Goal: Transaction & Acquisition: Purchase product/service

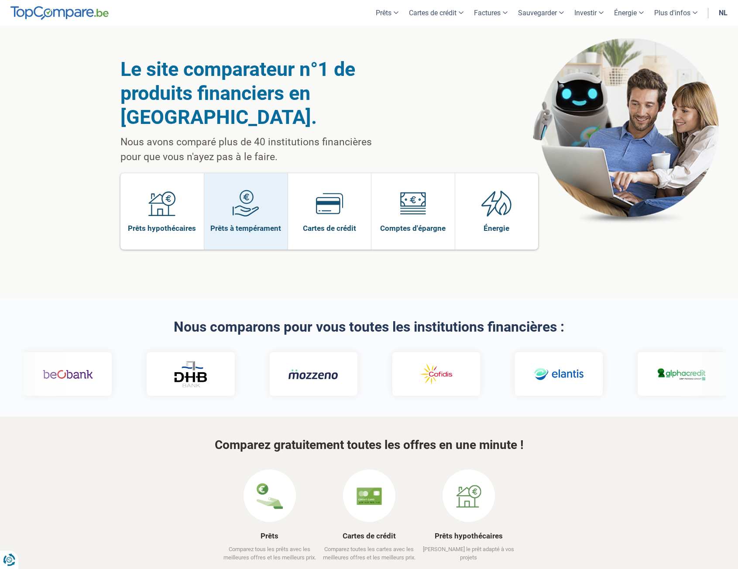
click at [236, 233] on span "Prêts à tempérament" at bounding box center [245, 229] width 71 height 10
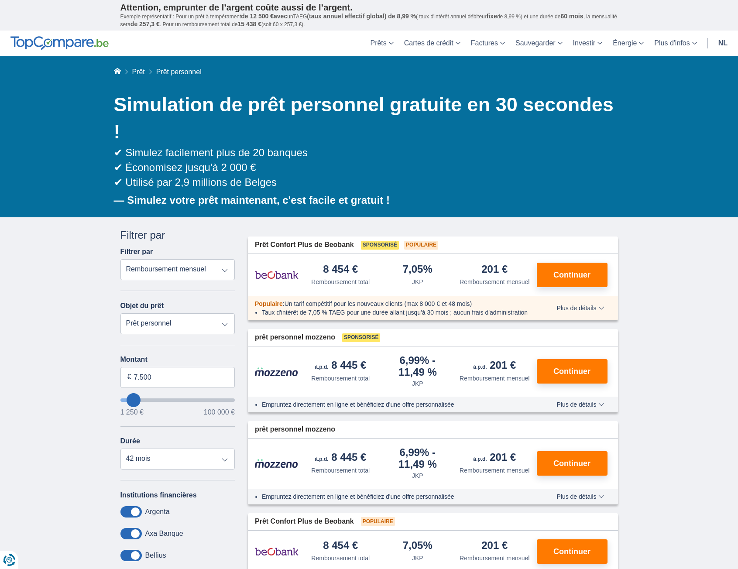
type input "6.250"
type input "6250"
type input "7.250"
type input "8250"
type input "8.250"
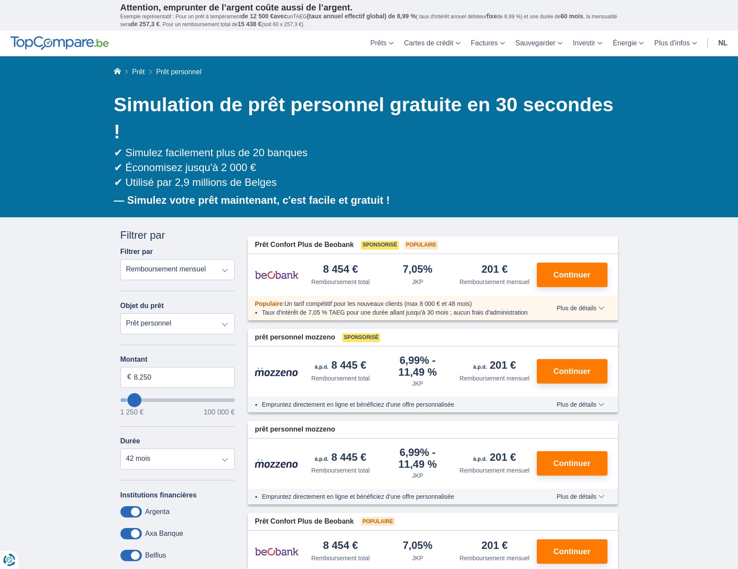
select select "48"
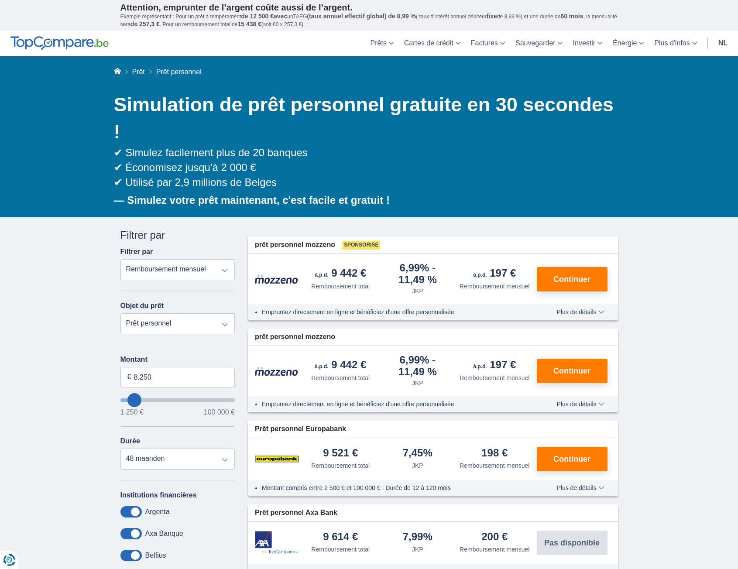
type input "10.250"
type input "10250"
type input "11.250"
type input "11250"
select select "60"
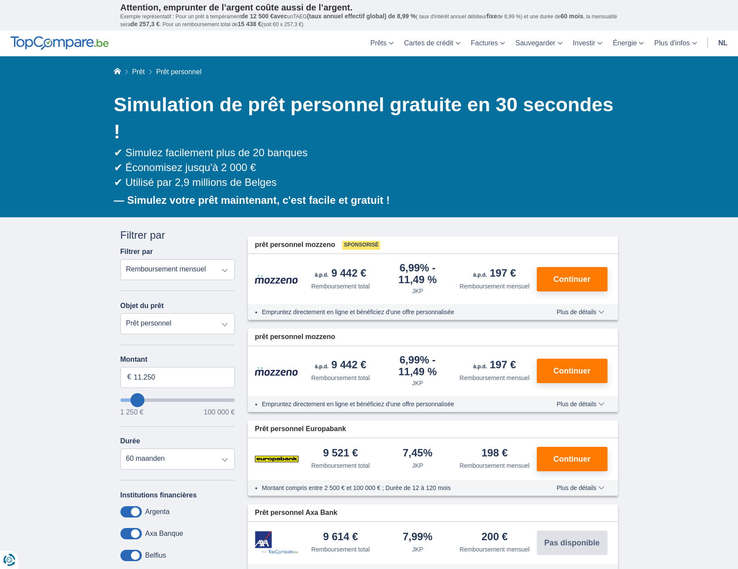
type input "11250"
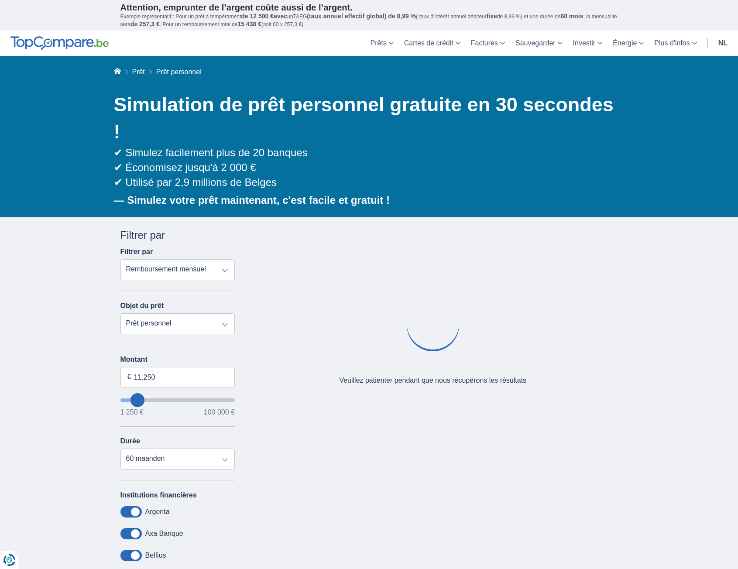
type input "9.250"
type input "9250"
select select "48"
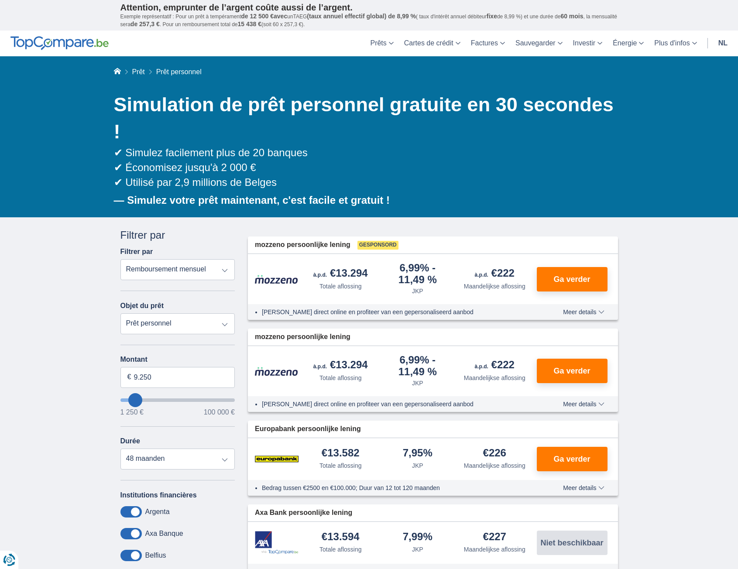
type input "10.250"
type input "10250"
type input "11.250"
type input "11250"
select select "60"
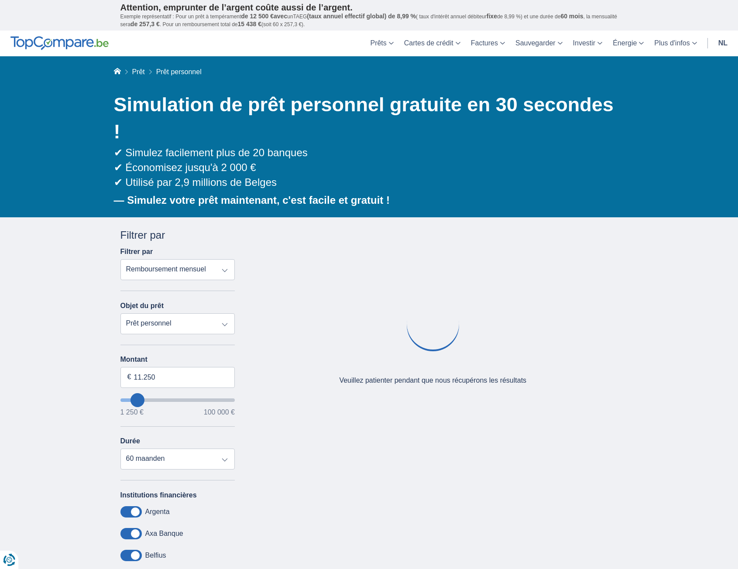
type input "15.250"
type input "15250"
type input "16.250"
type input "16250"
select select "84"
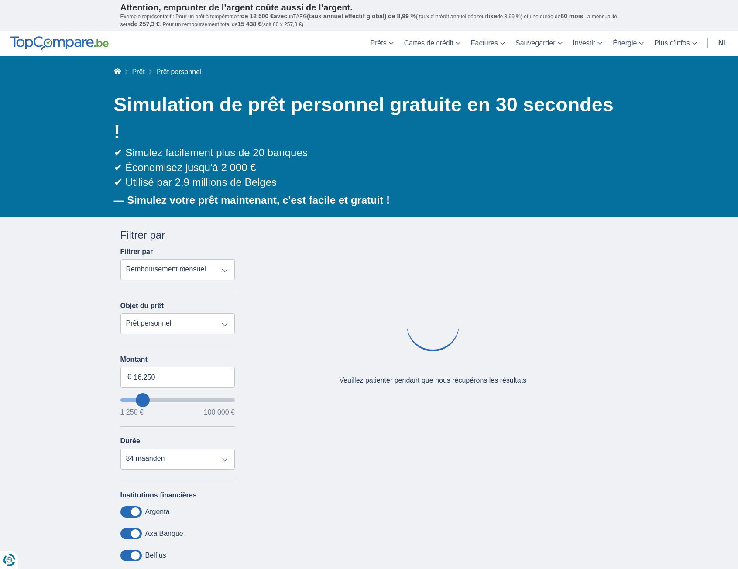
type input "17250"
type input "17.250"
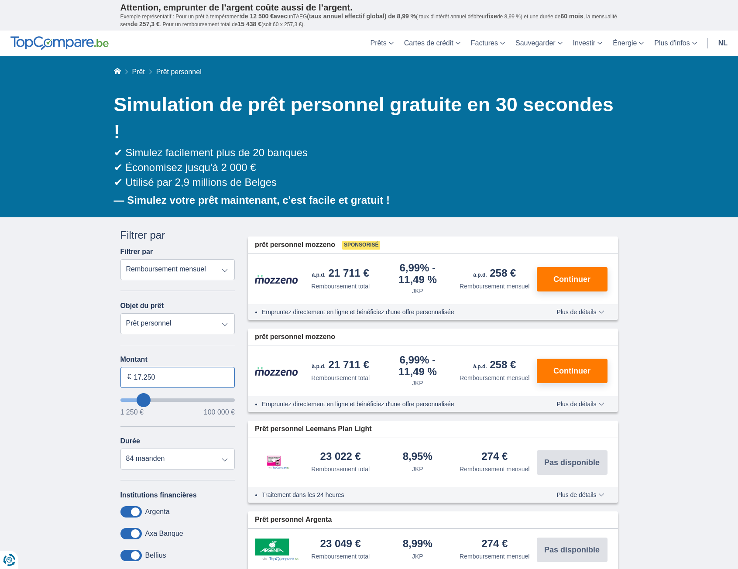
click at [152, 367] on input "17.250" at bounding box center [177, 377] width 115 height 21
drag, startPoint x: 180, startPoint y: 351, endPoint x: 87, endPoint y: 345, distance: 93.2
type input "12.000"
type input "12250"
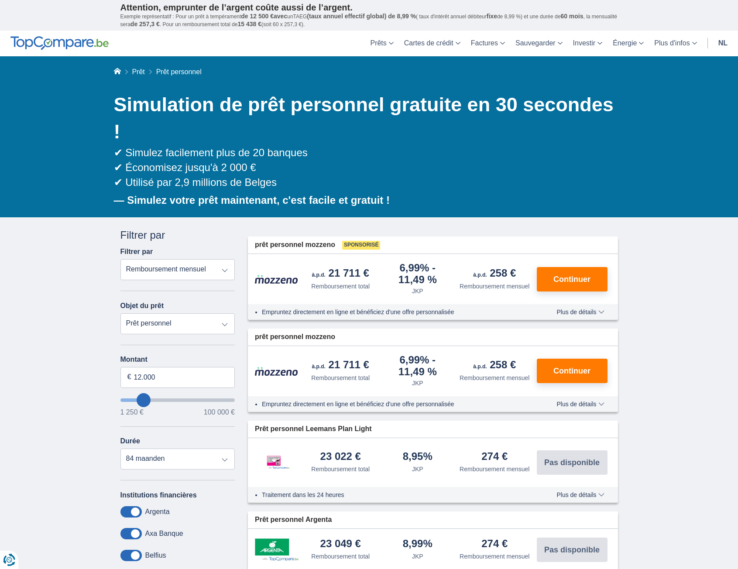
select select "60"
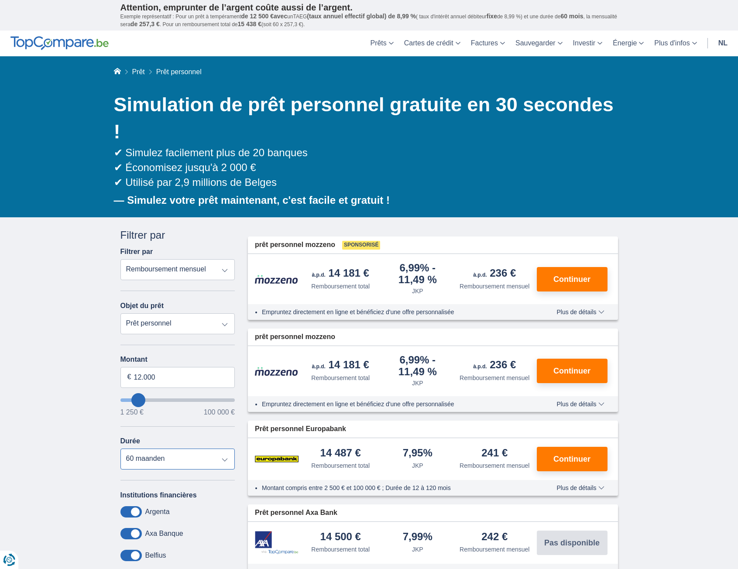
click at [209, 449] on select "12 mois 18 mois 24 mois 30 mois 36 mois 42 mois 48 maanden 60 maanden" at bounding box center [177, 459] width 115 height 21
click at [202, 449] on select "12 mois 18 mois 24 mois 30 mois 36 mois 42 mois 48 maanden 60 maanden" at bounding box center [177, 459] width 115 height 21
click at [207, 259] on select "Remboursement total JKP Remboursement mensuel" at bounding box center [177, 269] width 115 height 21
click at [211, 259] on select "Remboursement total JKP Remboursement mensuel" at bounding box center [177, 269] width 115 height 21
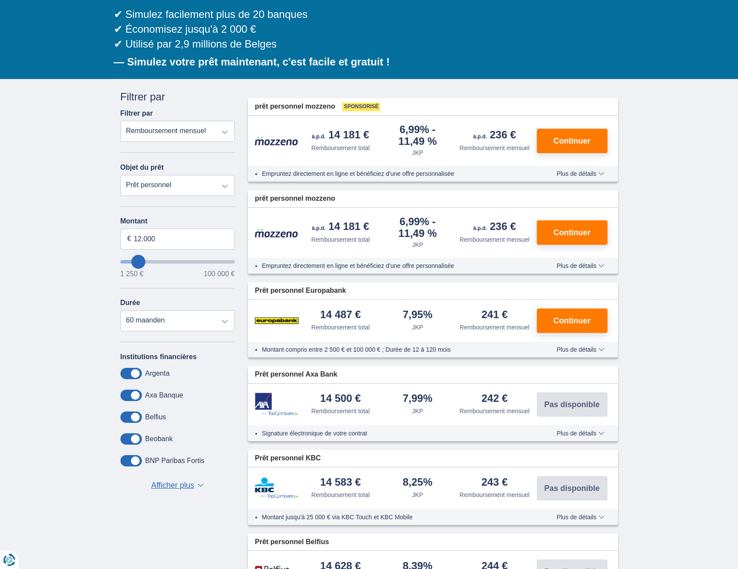
scroll to position [175, 0]
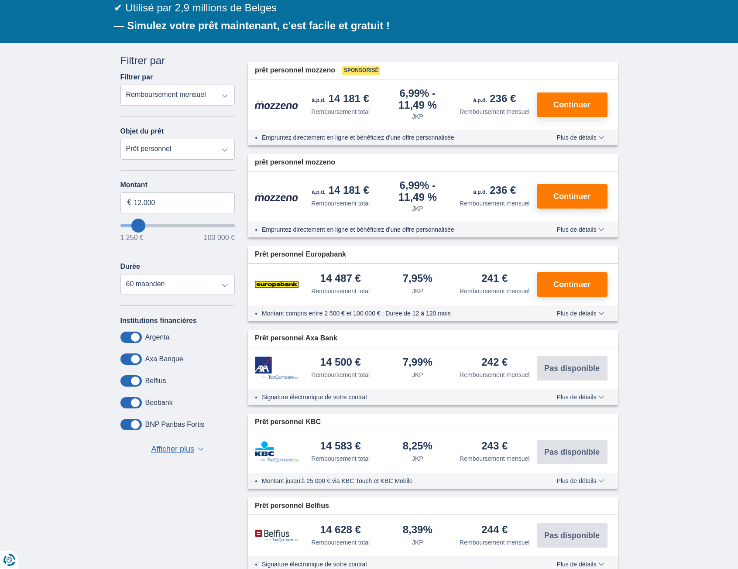
click at [199, 139] on select "Prêt personnel Auto Moto / vélo Camping-car / caravane Rénovation Énergie Conso…" at bounding box center [177, 149] width 115 height 21
select select "vehicleLoan"
click at [120, 139] on select "Prêt personnel Auto Moto / vélo Camping-car / caravane Rénovation Énergie Conso…" at bounding box center [177, 149] width 115 height 21
select select "3-4"
type input "15.000"
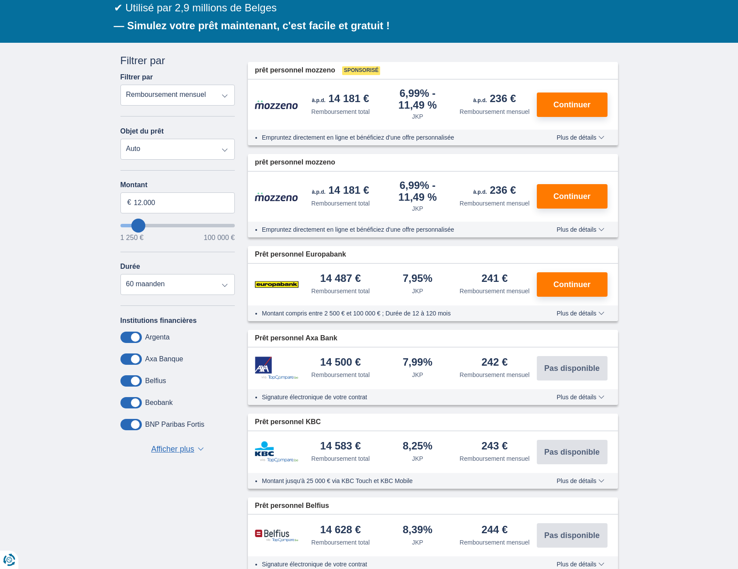
type input "15250"
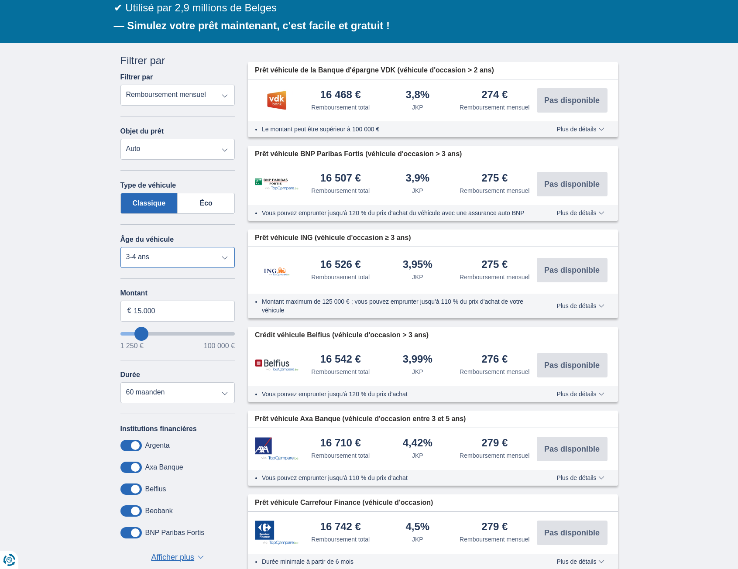
click at [203, 247] on select "Nouveau 0-1 an 1 à 2 ans 2-3 ans 3-4 ans 4-5 ans 5+ ans" at bounding box center [177, 257] width 115 height 21
select select "5+"
click at [120, 247] on select "Nouveau 0-1 an 1 à 2 ans 2-3 ans 3-4 ans 4-5 ans 5+ ans" at bounding box center [177, 257] width 115 height 21
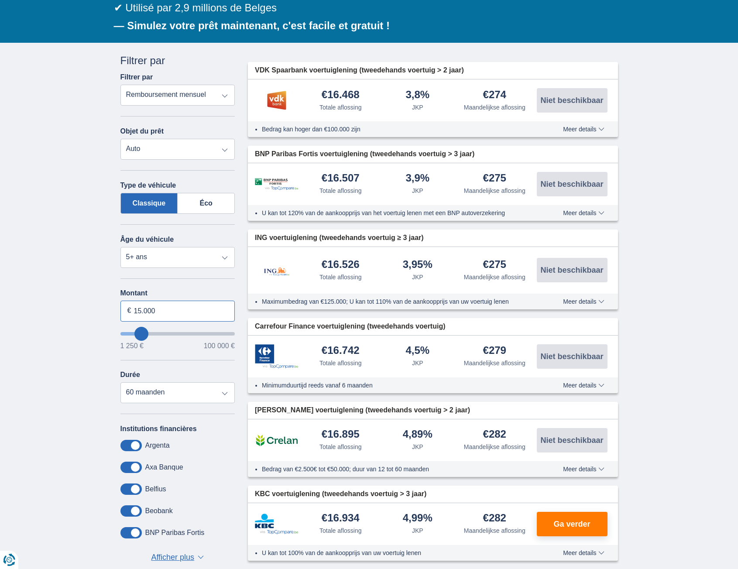
drag, startPoint x: 164, startPoint y: 286, endPoint x: 137, endPoint y: 286, distance: 27.5
click at [137, 301] on input "15.000" at bounding box center [177, 311] width 115 height 21
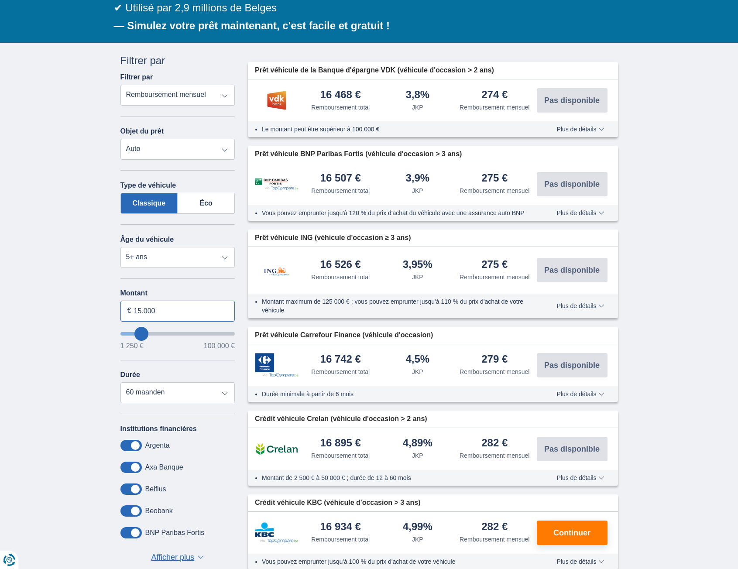
type input "1"
type input "12.000"
type input "12250"
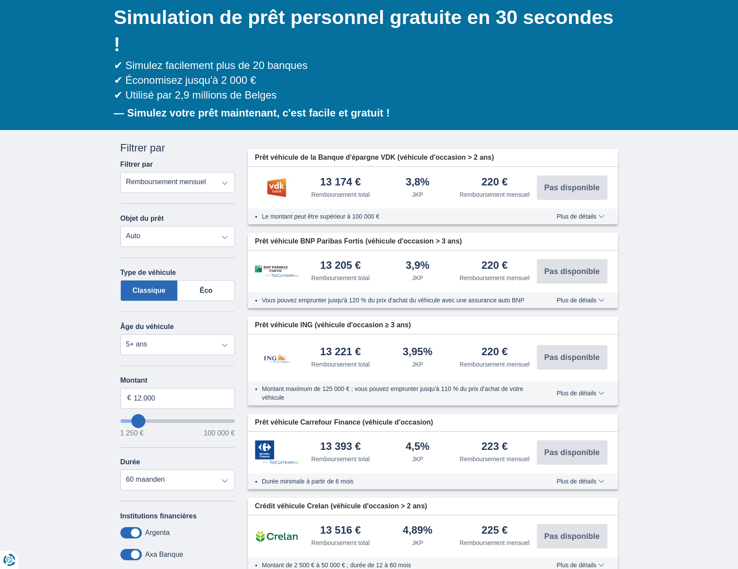
scroll to position [0, 0]
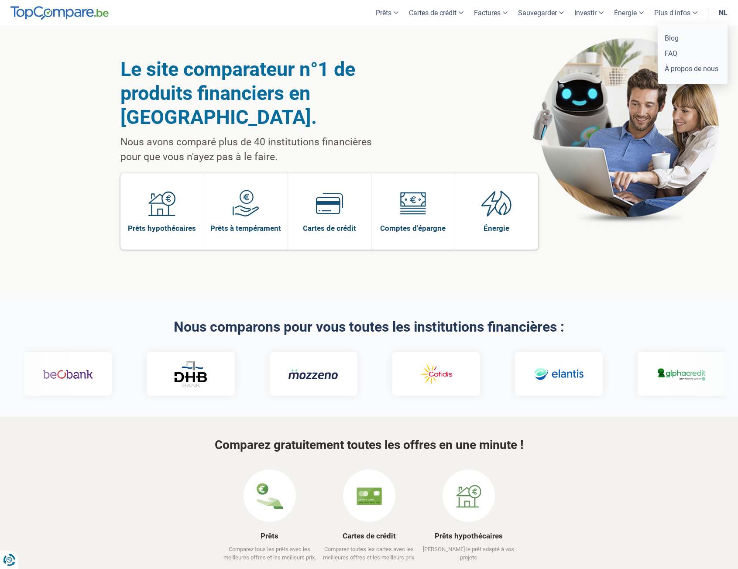
click at [682, 12] on font "Plus d'infos" at bounding box center [672, 13] width 36 height 8
click at [266, 24] on header "Prêts Prêt personnel Prêt hypothécaire Prêt automobile Prêt rénovation Cartes d…" at bounding box center [369, 13] width 738 height 26
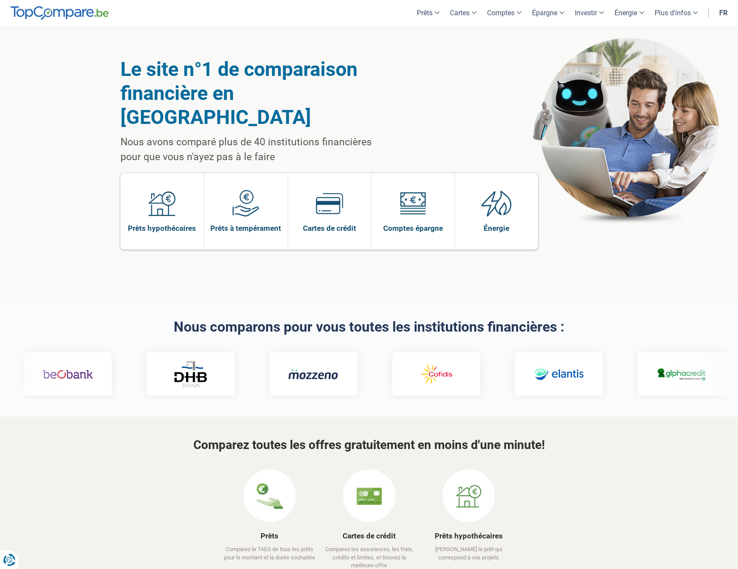
click at [723, 11] on link "fr" at bounding box center [723, 13] width 19 height 26
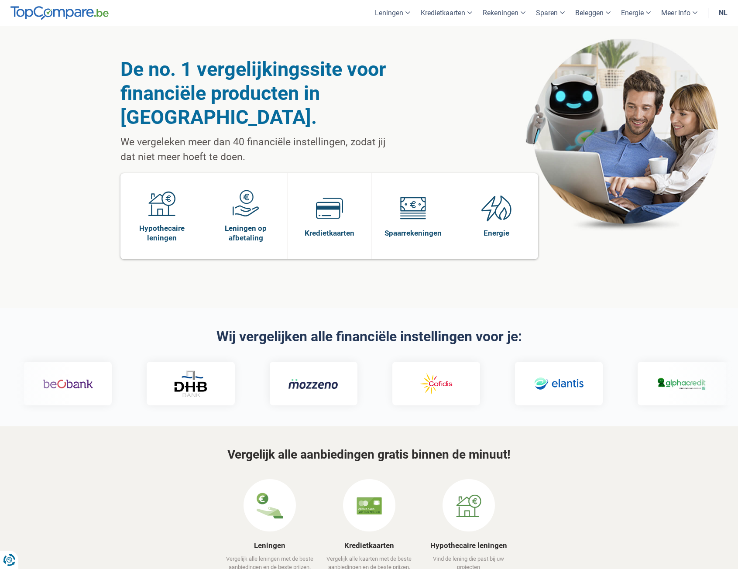
click at [721, 14] on link "nl" at bounding box center [723, 13] width 19 height 26
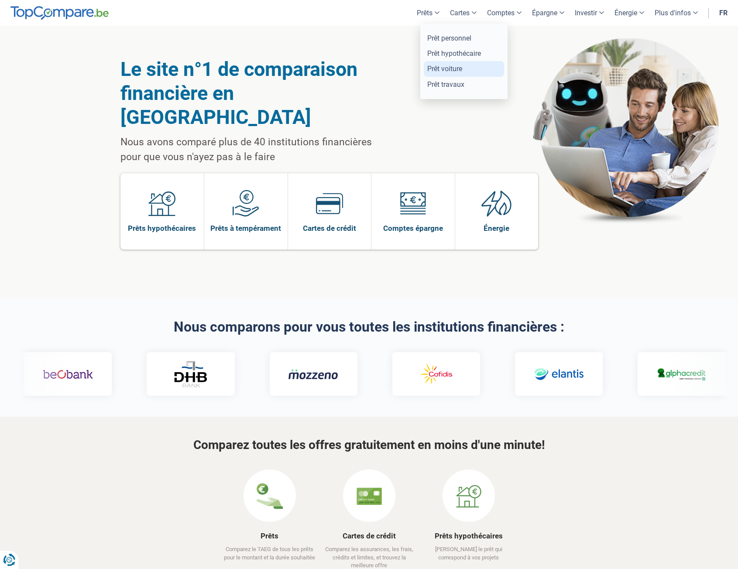
click at [441, 69] on link "Prêt voiture" at bounding box center [464, 68] width 80 height 15
click at [694, 11] on link "Plus d'infos" at bounding box center [677, 13] width 54 height 26
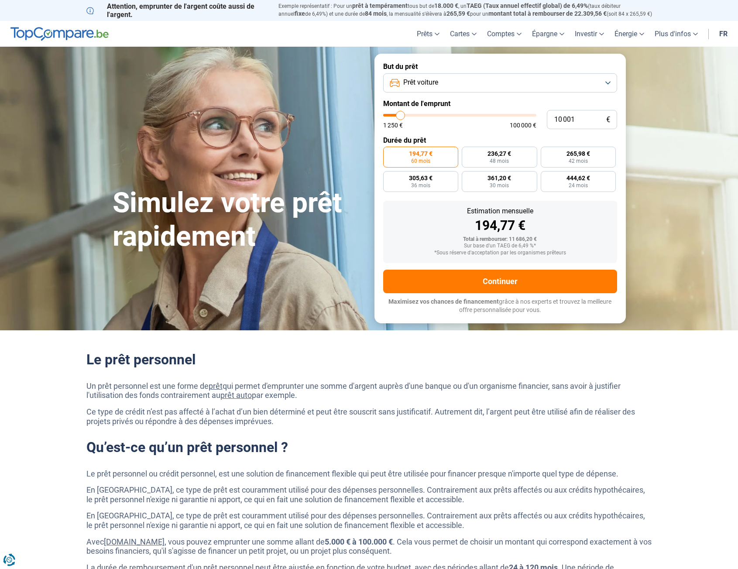
type input "12 000"
type input "12000"
type input "12 500"
type input "12500"
type input "12 750"
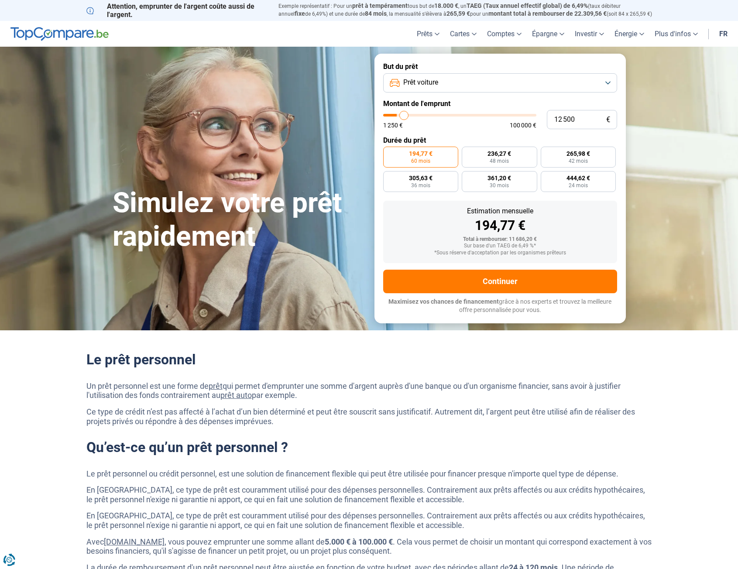
type input "12750"
type input "13 000"
type input "13000"
type input "13 250"
type input "13250"
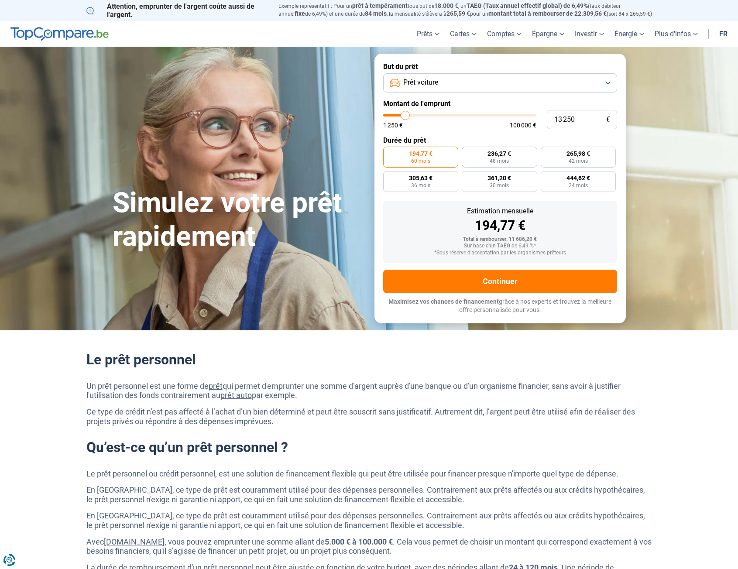
type input "13 000"
type input "13000"
type input "12 750"
type input "12750"
type input "12 500"
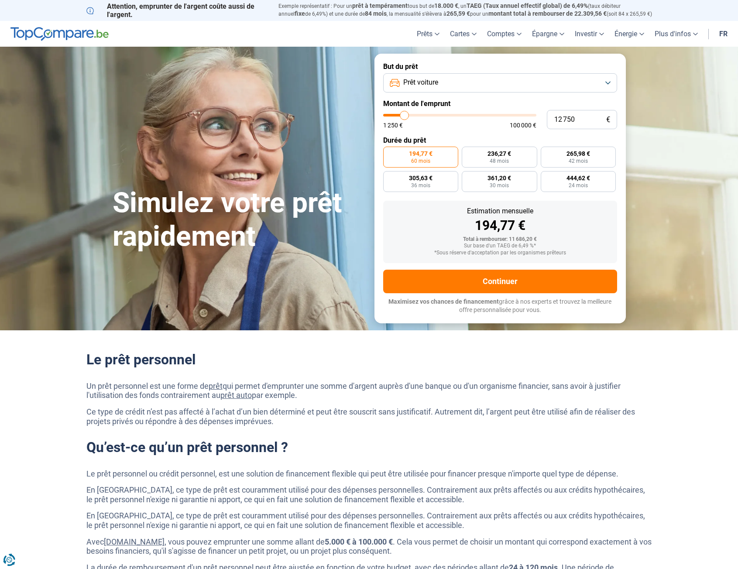
type input "12500"
type input "12 000"
type input "12000"
type input "11 750"
type input "11750"
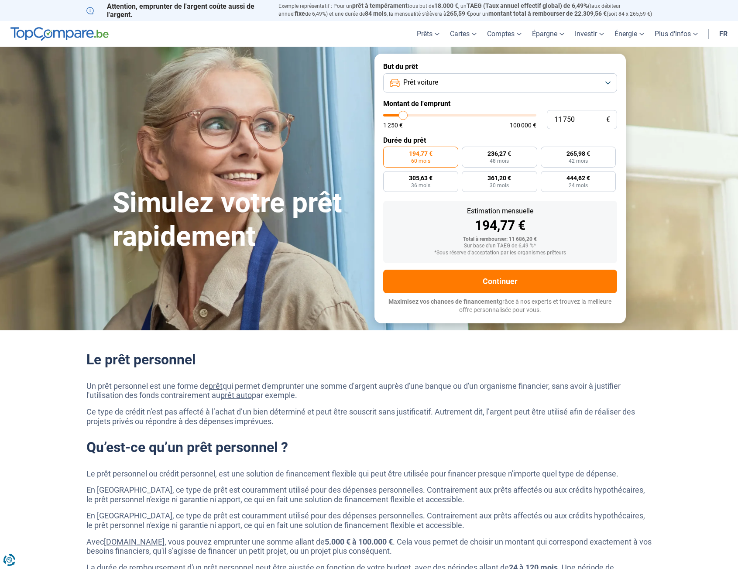
type input "11 500"
type input "11500"
type input "11 250"
type input "11250"
click at [403, 115] on input "range" at bounding box center [459, 115] width 153 height 3
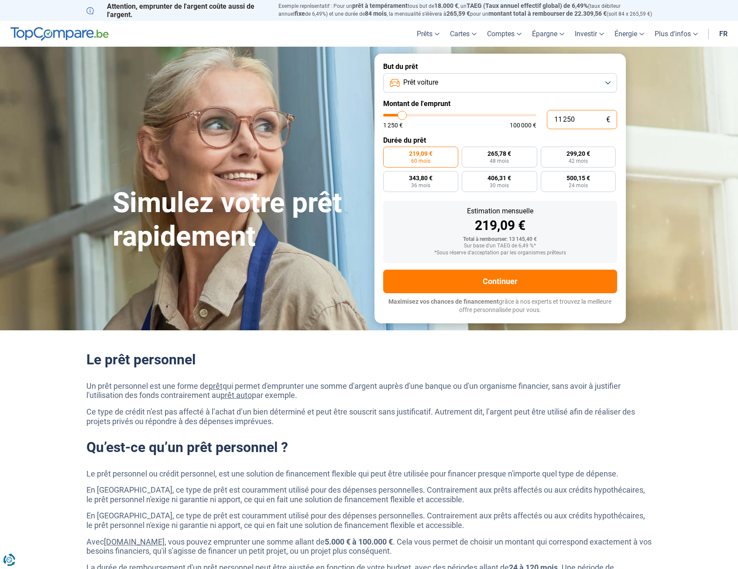
drag, startPoint x: 589, startPoint y: 117, endPoint x: 491, endPoint y: 123, distance: 98.9
click at [491, 123] on div "11 250 € 1 250 € 100 000 €" at bounding box center [500, 119] width 234 height 19
type input "1"
type input "1250"
type input "12"
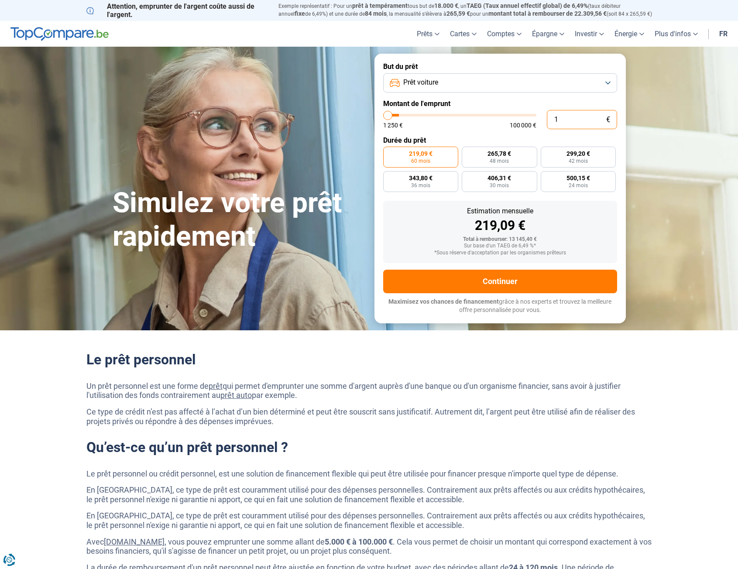
type input "1250"
type input "120"
type input "1250"
type input "1 200"
type input "1250"
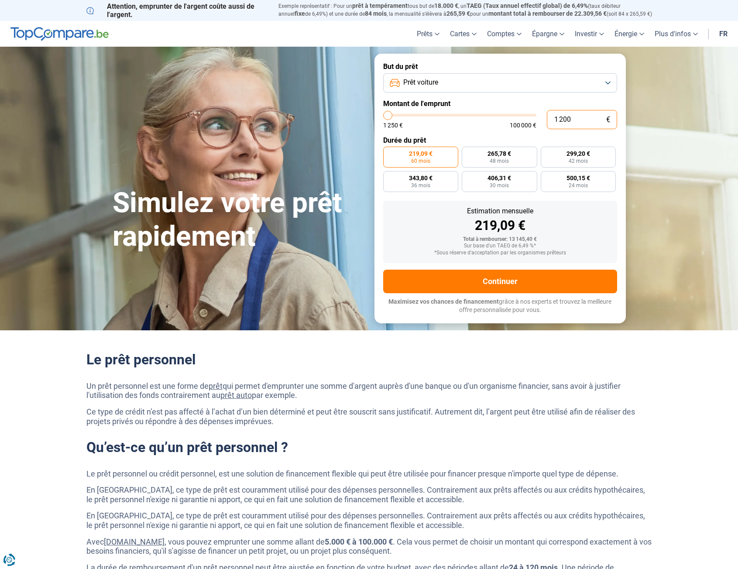
type input "12 000"
type input "12000"
type input "12 000"
click at [572, 221] on div "233,70 €" at bounding box center [500, 225] width 220 height 13
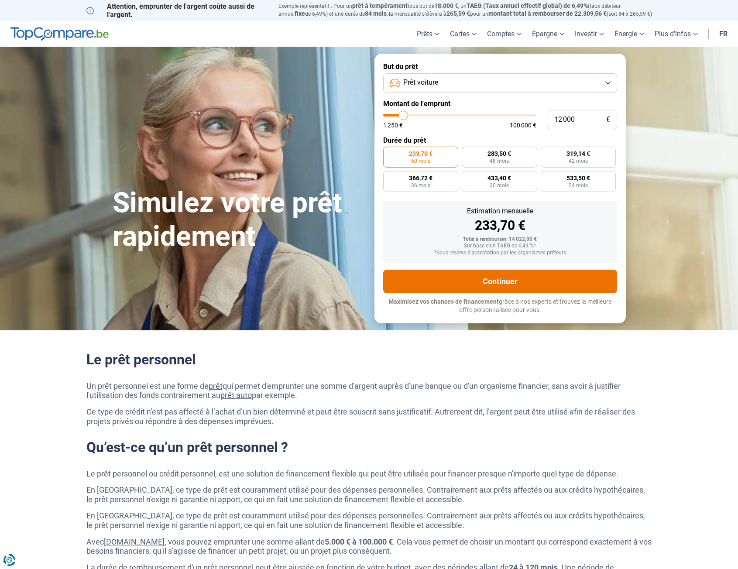
click at [510, 282] on button "Continuer" at bounding box center [500, 282] width 234 height 24
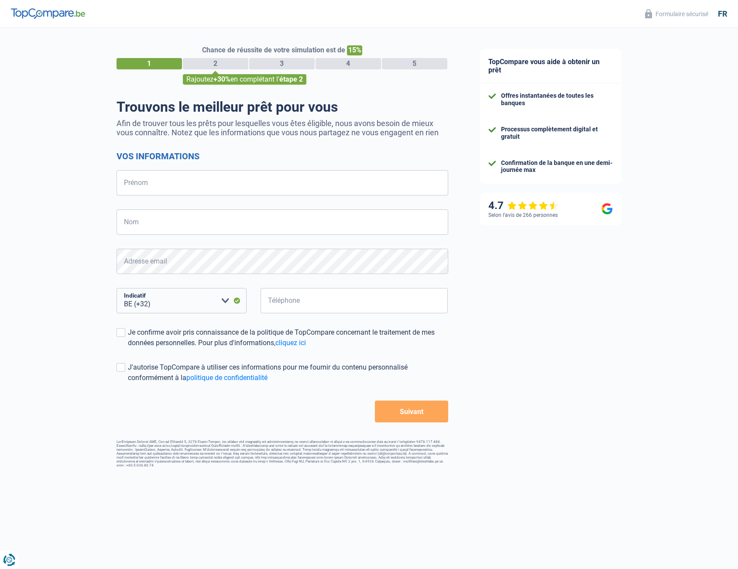
select select "32"
click at [220, 177] on input "Prénom" at bounding box center [283, 182] width 332 height 25
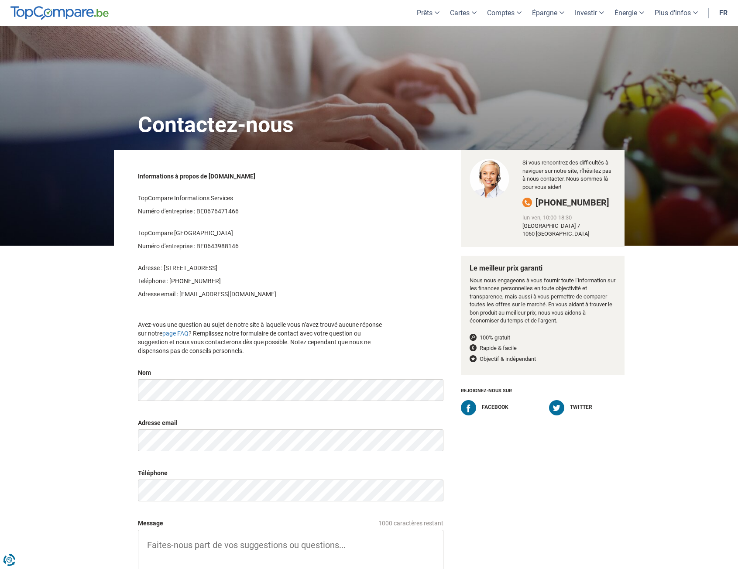
click at [731, 306] on div "Contactez-nous Informations à propos de [DOMAIN_NAME] TopCompare Informations S…" at bounding box center [369, 370] width 738 height 689
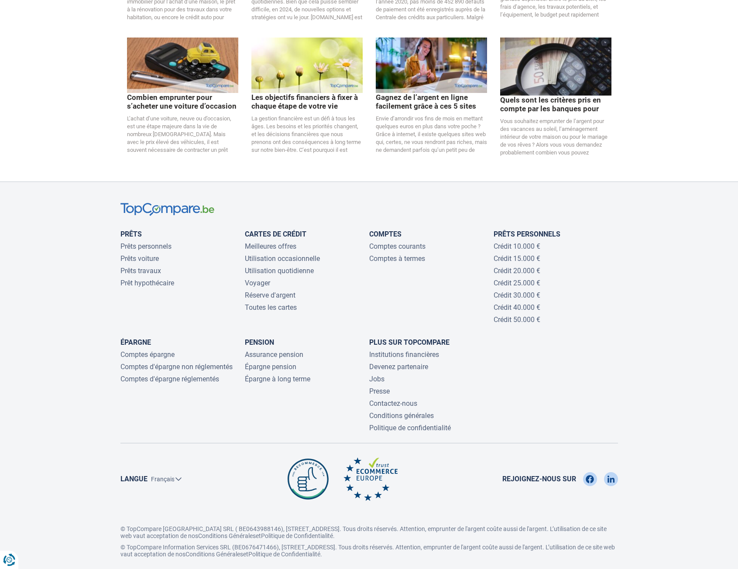
scroll to position [1846, 0]
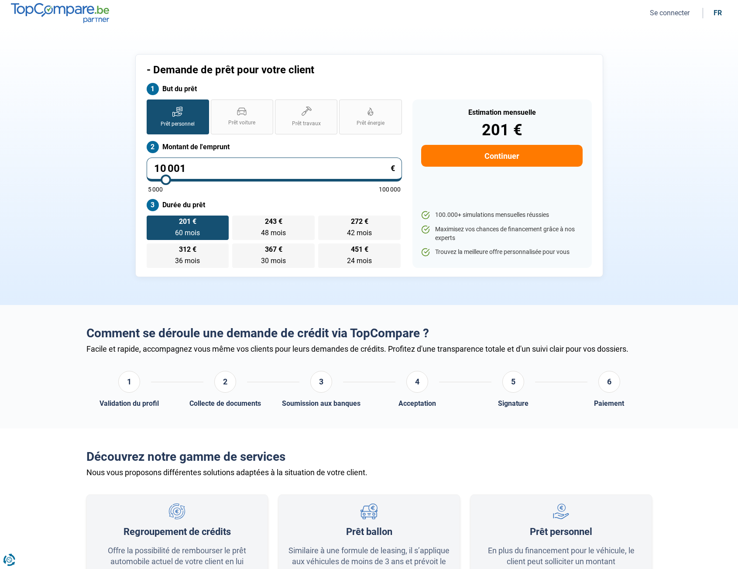
click at [669, 13] on button "Se connecter" at bounding box center [669, 12] width 45 height 9
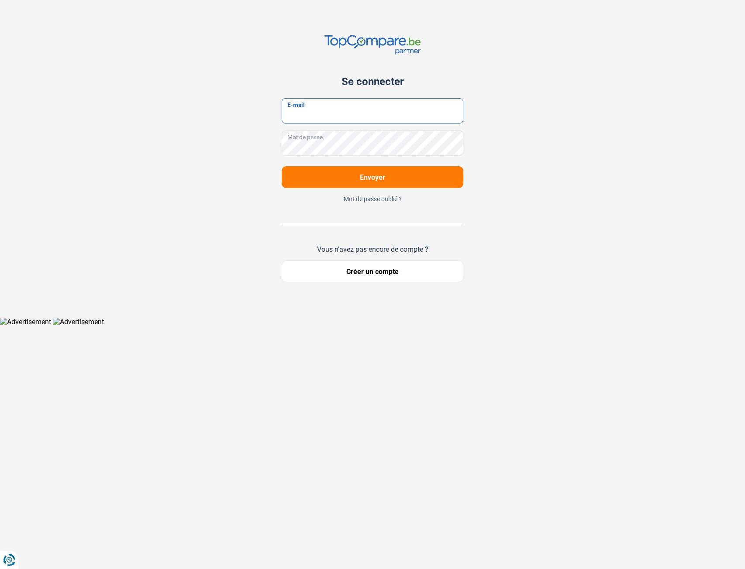
click at [408, 114] on input "E-mail" at bounding box center [373, 110] width 182 height 25
type input "[PERSON_NAME]"
drag, startPoint x: 350, startPoint y: 113, endPoint x: 269, endPoint y: 114, distance: 80.8
click at [269, 114] on div "Se connecter [PERSON_NAME] E-mail Mot de passe Envoyer Mot de passe oublié ? Vo…" at bounding box center [372, 158] width 576 height 317
click at [374, 113] on input "E-mail" at bounding box center [373, 110] width 182 height 25
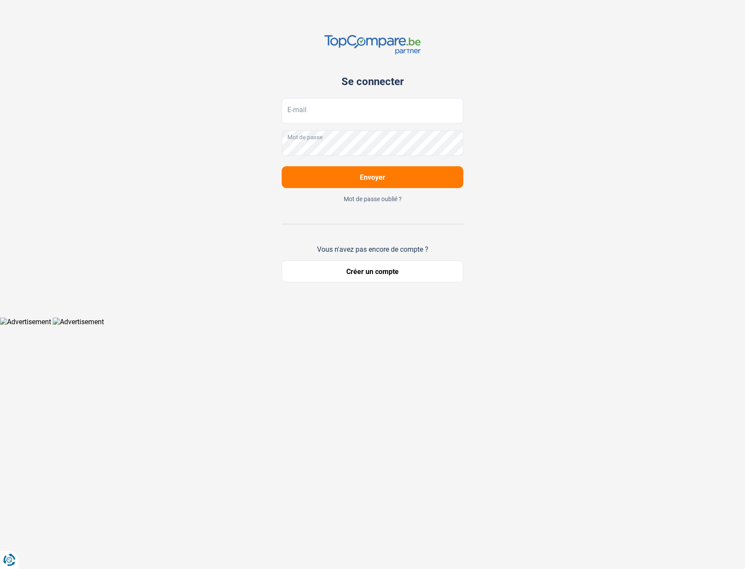
drag, startPoint x: 512, startPoint y: 129, endPoint x: 473, endPoint y: 120, distance: 39.7
click at [512, 129] on div "Se connecter E-mail Mot de passe Envoyer Mot de passe oublié ? Vous n'avez pas …" at bounding box center [372, 158] width 576 height 317
click at [396, 114] on input "E-mail" at bounding box center [373, 110] width 182 height 25
type input "[EMAIL_ADDRESS][DOMAIN_NAME]"
click at [372, 176] on span "Envoyer" at bounding box center [372, 177] width 25 height 8
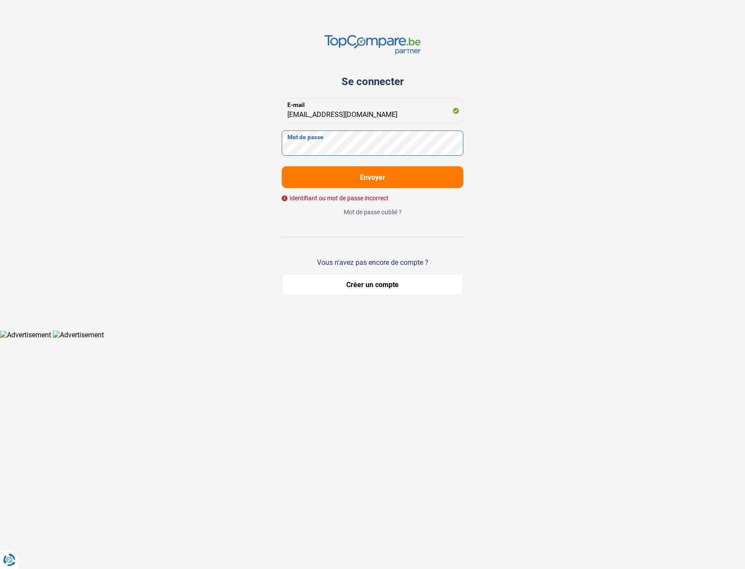
click at [170, 153] on div "Se connecter [EMAIL_ADDRESS][DOMAIN_NAME] E-mail Mot de passe Envoyer Identifia…" at bounding box center [372, 165] width 576 height 330
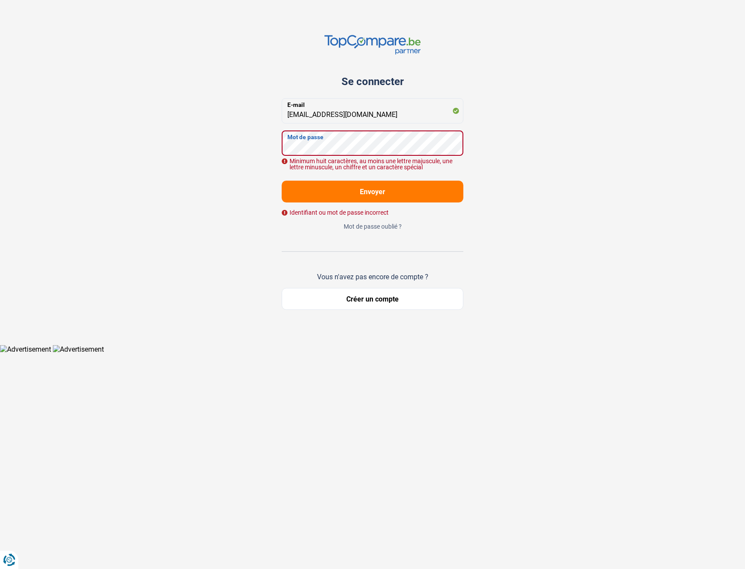
click at [282, 181] on button "Envoyer" at bounding box center [373, 192] width 182 height 22
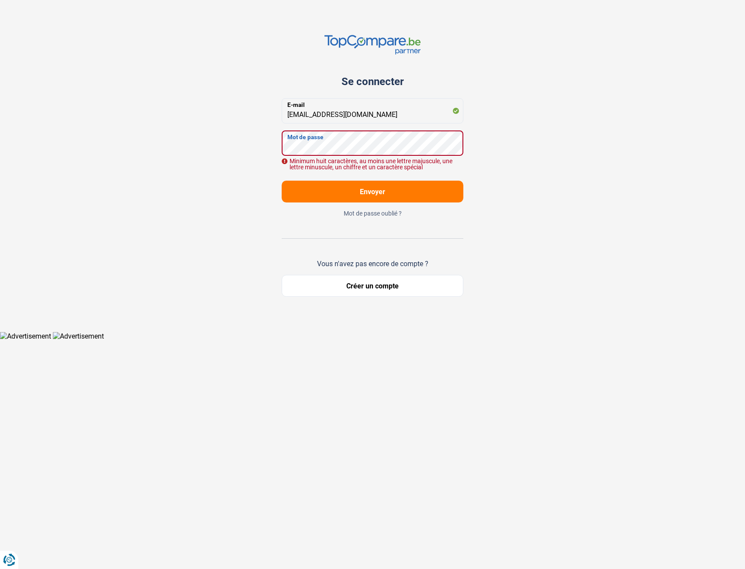
click at [248, 147] on div "Se connecter [EMAIL_ADDRESS][DOMAIN_NAME] E-mail Mot de passe Minimum huit cara…" at bounding box center [372, 166] width 576 height 332
drag, startPoint x: 369, startPoint y: 115, endPoint x: 251, endPoint y: 114, distance: 117.9
click at [251, 114] on div "Se connecter [EMAIL_ADDRESS][DOMAIN_NAME] E-mail Mot de passe Tous les champs s…" at bounding box center [372, 166] width 576 height 332
type input "[PERSON_NAME][EMAIL_ADDRESS][DOMAIN_NAME]"
drag, startPoint x: 237, startPoint y: 55, endPoint x: 341, endPoint y: 1, distance: 117.4
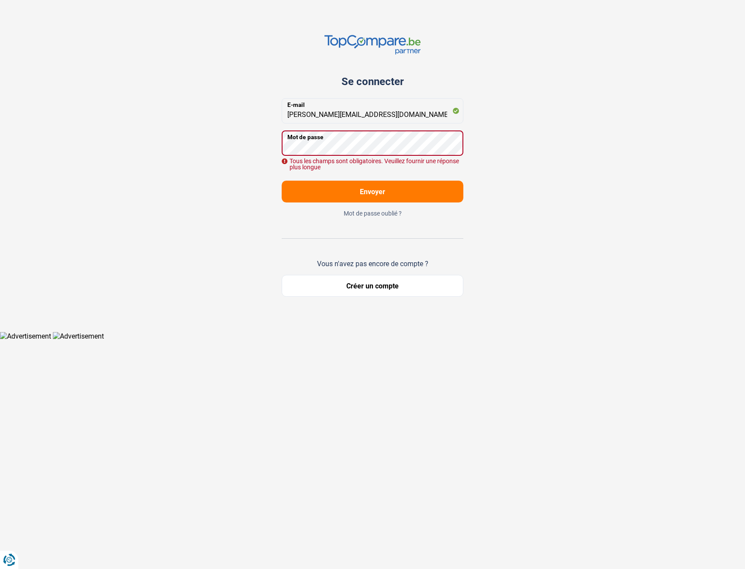
click at [237, 55] on div "Se connecter [PERSON_NAME][EMAIL_ADDRESS][DOMAIN_NAME] E-mail Mot de passe Tous…" at bounding box center [372, 166] width 576 height 332
